Goal: Task Accomplishment & Management: Manage account settings

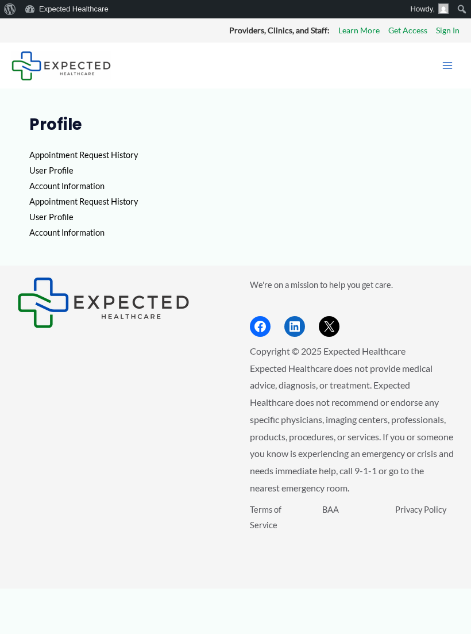
click at [125, 152] on p "Appointment Request History User Profile Account Information Appointment Reques…" at bounding box center [235, 194] width 413 height 94
click at [118, 157] on p "Appointment Request History User Profile Account Information Appointment Reques…" at bounding box center [235, 194] width 413 height 94
click at [122, 152] on p "Appointment Request History User Profile Account Information Appointment Reques…" at bounding box center [235, 194] width 413 height 94
click at [117, 150] on p "Appointment Request History User Profile Account Information Appointment Reques…" at bounding box center [235, 194] width 413 height 94
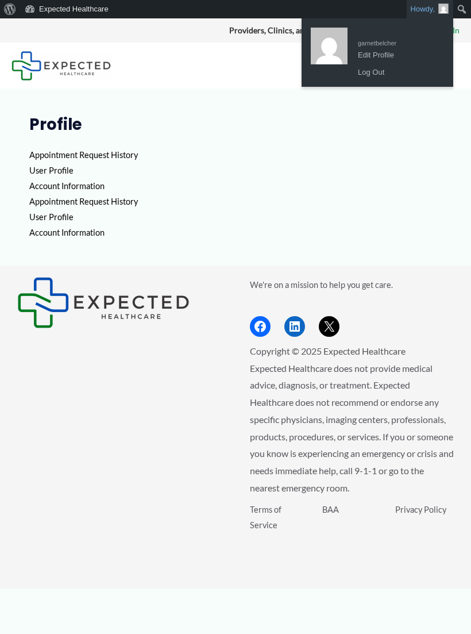
click at [439, 166] on p "Appointment Request History User Profile Account Information Appointment Reques…" at bounding box center [235, 194] width 413 height 94
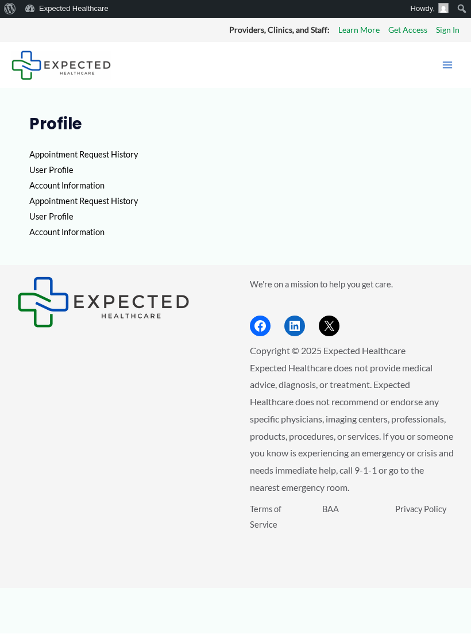
click at [361, 28] on link "Learn More" at bounding box center [359, 30] width 41 height 15
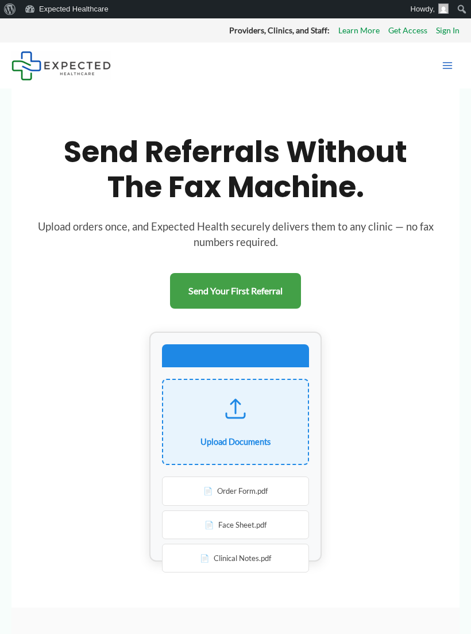
click at [366, 75] on div "Main Menu" at bounding box center [371, 66] width 176 height 46
click at [414, 28] on link "Get Access" at bounding box center [408, 30] width 39 height 15
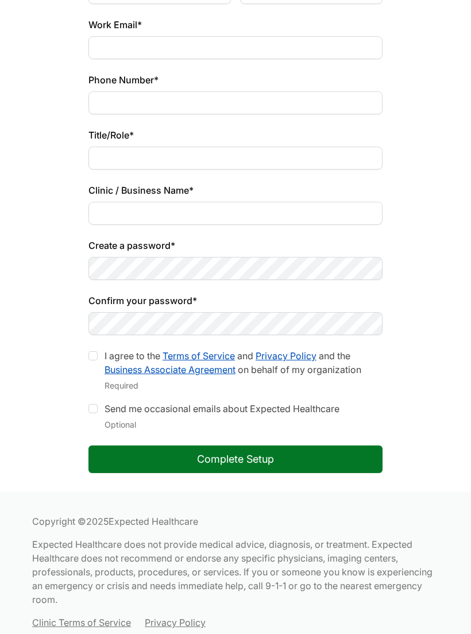
scroll to position [203, 0]
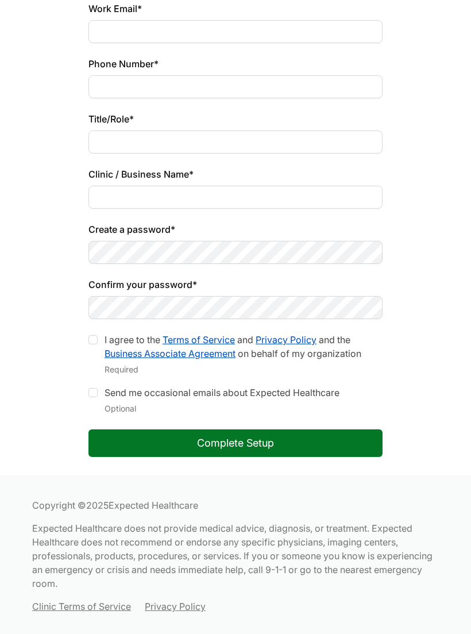
click at [108, 446] on button "Complete Setup" at bounding box center [236, 444] width 294 height 28
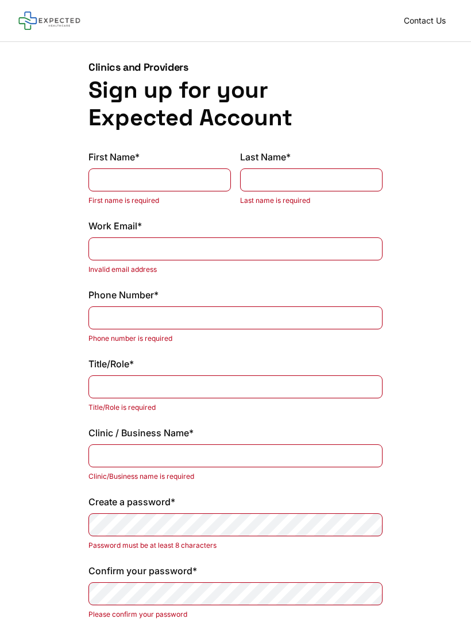
click at [437, 98] on div "Clinics and Providers Sign up for your Expected Account First Name* First name …" at bounding box center [235, 420] width 471 height 756
click at [411, 93] on div "Clinics and Providers Sign up for your Expected Account First Name* First name …" at bounding box center [235, 420] width 471 height 756
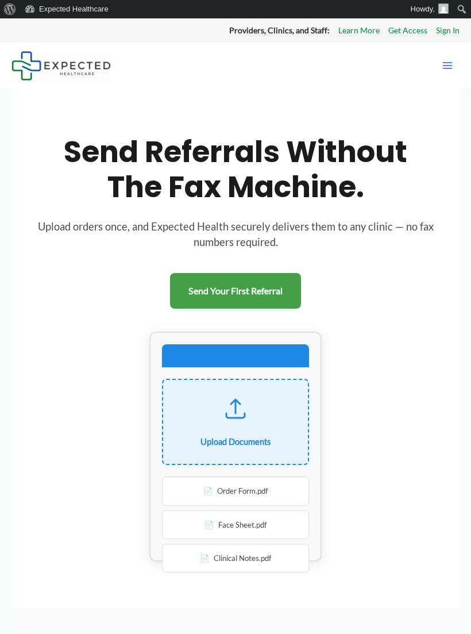
click at [453, 70] on icon "Main menu toggle" at bounding box center [447, 65] width 11 height 11
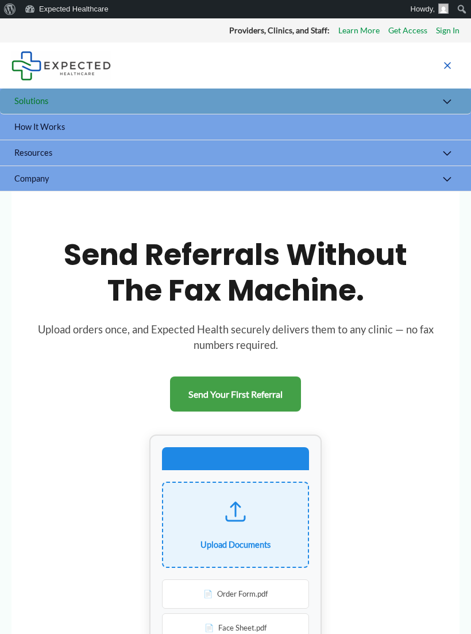
click at [449, 152] on button "Menu Toggle" at bounding box center [447, 154] width 25 height 28
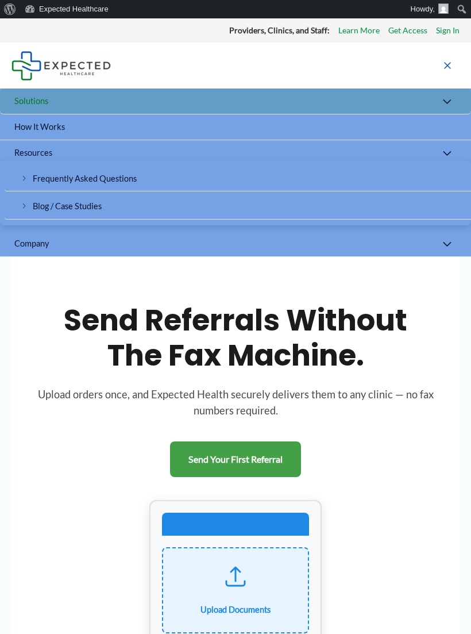
click at [458, 124] on link "How It Works" at bounding box center [235, 127] width 471 height 26
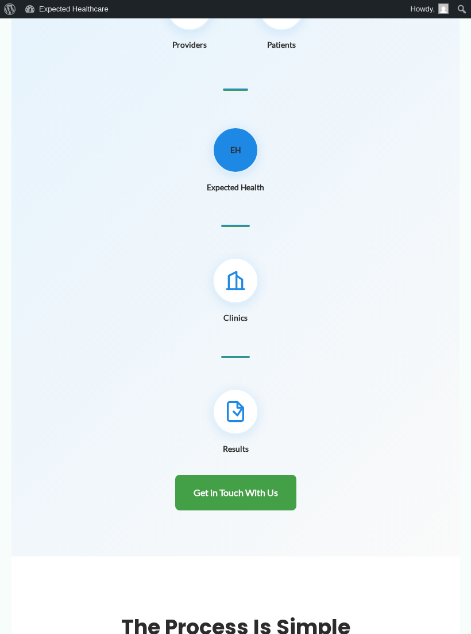
scroll to position [249, 0]
click at [245, 403] on icon at bounding box center [235, 410] width 23 height 23
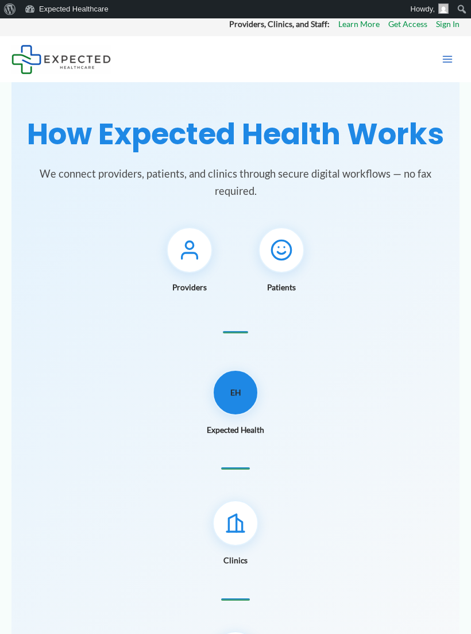
scroll to position [0, 0]
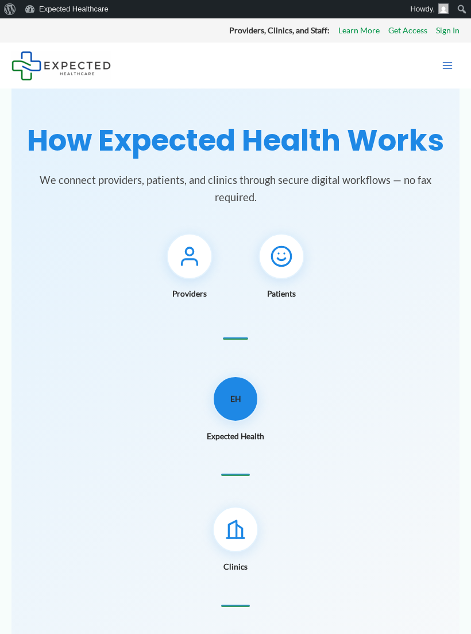
click at [450, 67] on icon "Main menu toggle" at bounding box center [447, 65] width 11 height 11
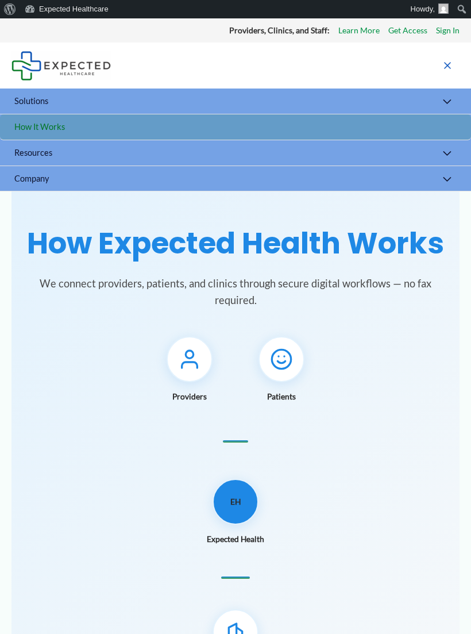
click at [448, 101] on button "Menu Toggle" at bounding box center [447, 103] width 25 height 28
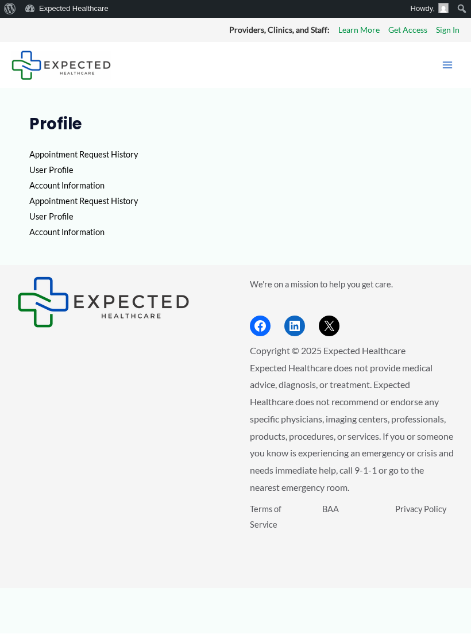
click at [91, 230] on p "Appointment Request History User Profile Account Information Appointment Reques…" at bounding box center [235, 194] width 413 height 94
click at [91, 228] on p "Appointment Request History User Profile Account Information Appointment Reques…" at bounding box center [235, 194] width 413 height 94
click at [80, 221] on p "Appointment Request History User Profile Account Information Appointment Reques…" at bounding box center [235, 194] width 413 height 94
click at [106, 160] on p "Appointment Request History User Profile Account Information Appointment Reques…" at bounding box center [235, 194] width 413 height 94
click at [108, 153] on p "Appointment Request History User Profile Account Information Appointment Reques…" at bounding box center [235, 194] width 413 height 94
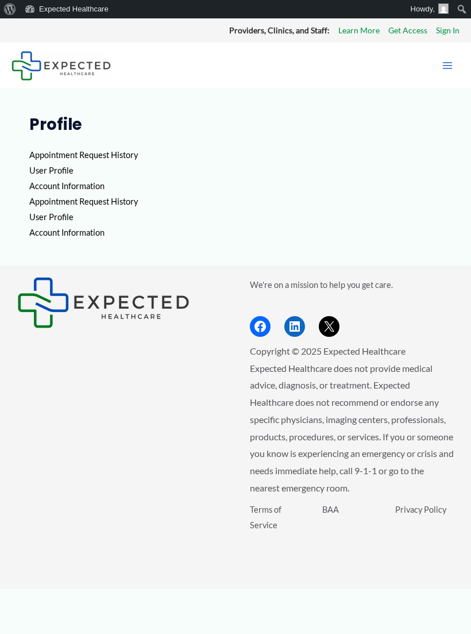
click at [90, 158] on p "Appointment Request History User Profile Account Information Appointment Reques…" at bounding box center [235, 194] width 413 height 94
click at [72, 203] on p "Appointment Request History User Profile Account Information Appointment Reques…" at bounding box center [235, 194] width 413 height 94
click at [449, 70] on icon "Main menu toggle" at bounding box center [447, 65] width 11 height 11
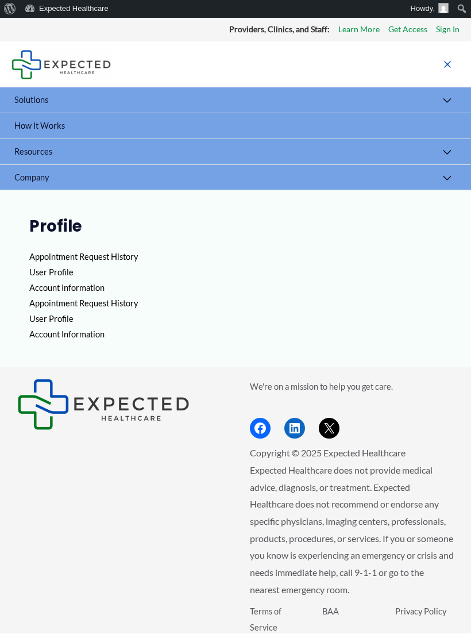
scroll to position [1, 0]
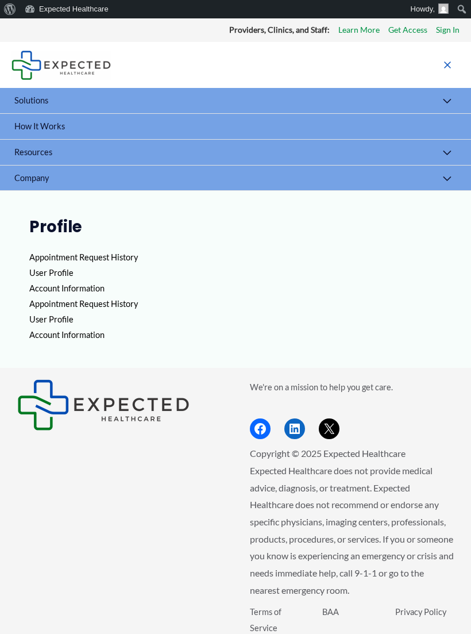
click at [447, 65] on icon "Main menu toggle" at bounding box center [447, 65] width 7 height 7
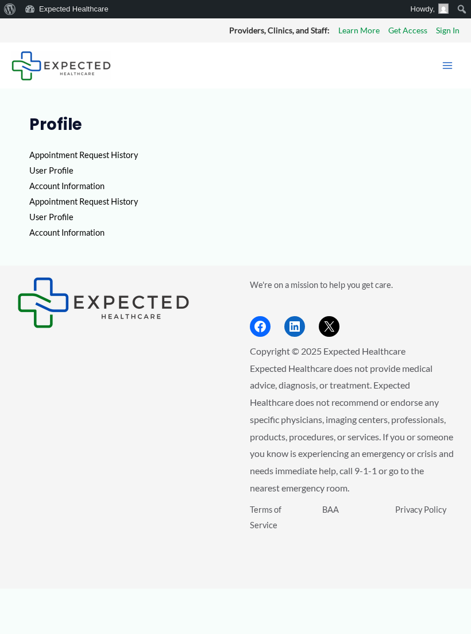
click at [450, 30] on link "Sign In" at bounding box center [448, 30] width 24 height 15
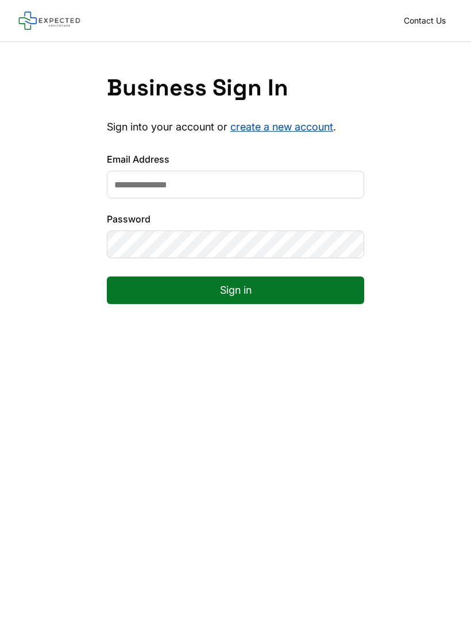
type input "**********"
click at [283, 289] on button "Sign in" at bounding box center [235, 290] width 257 height 28
